Goal: Information Seeking & Learning: Learn about a topic

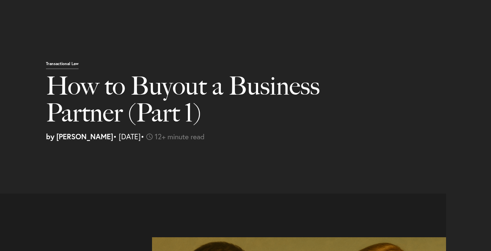
select select "US"
select select "Austin"
select select "Business and Civil Litigation"
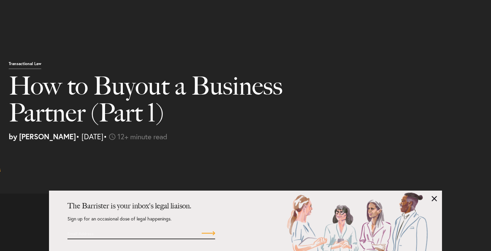
scroll to position [2163, 0]
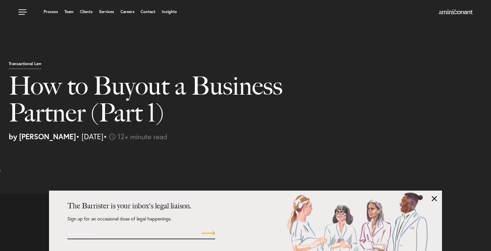
click at [269, 130] on h1 "How to Buyout a Business Partner (Part 1)" at bounding box center [163, 102] width 308 height 60
click at [432, 198] on link at bounding box center [434, 198] width 5 height 5
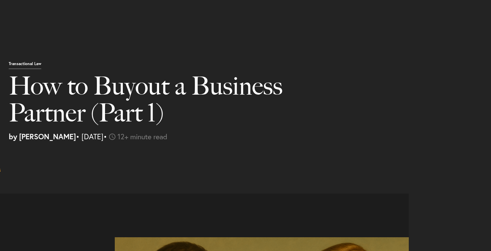
scroll to position [583, 0]
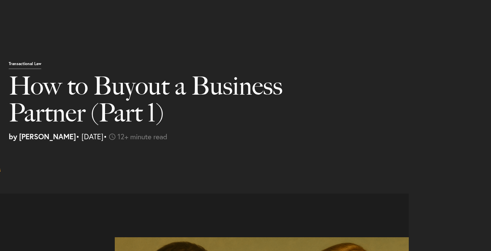
scroll to position [1197, 0]
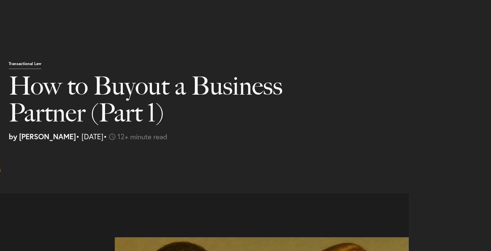
scroll to position [4016, 0]
